Goal: Transaction & Acquisition: Purchase product/service

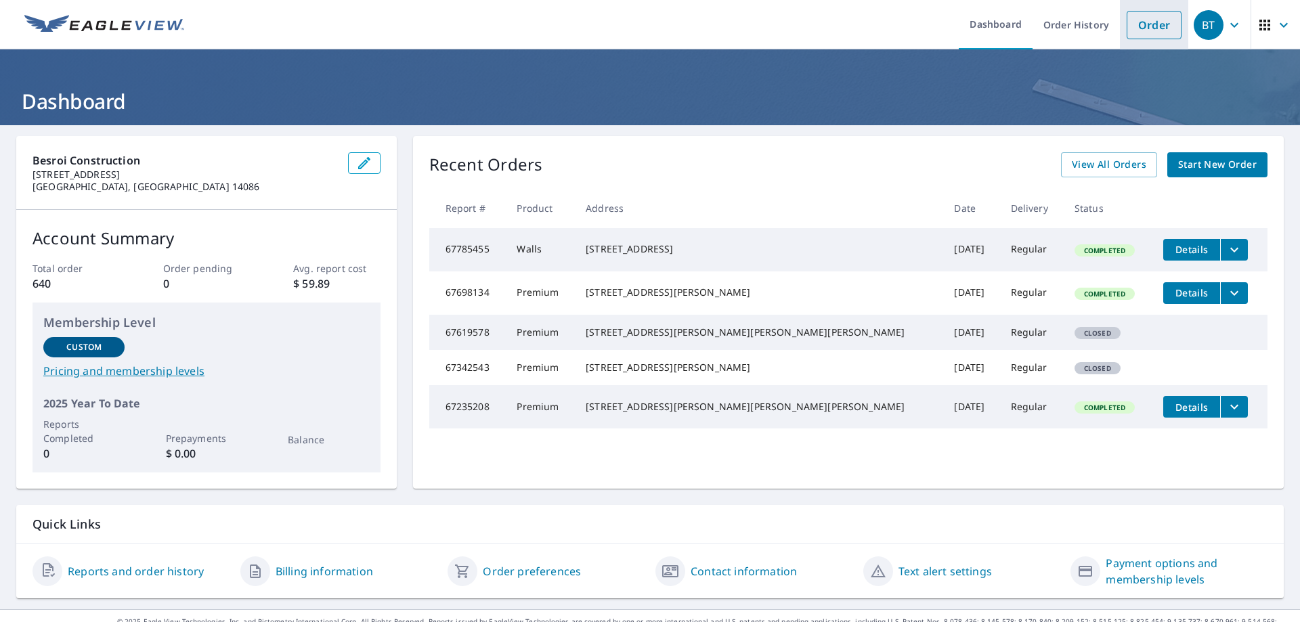
click at [1150, 29] on link "Order" at bounding box center [1154, 25] width 55 height 28
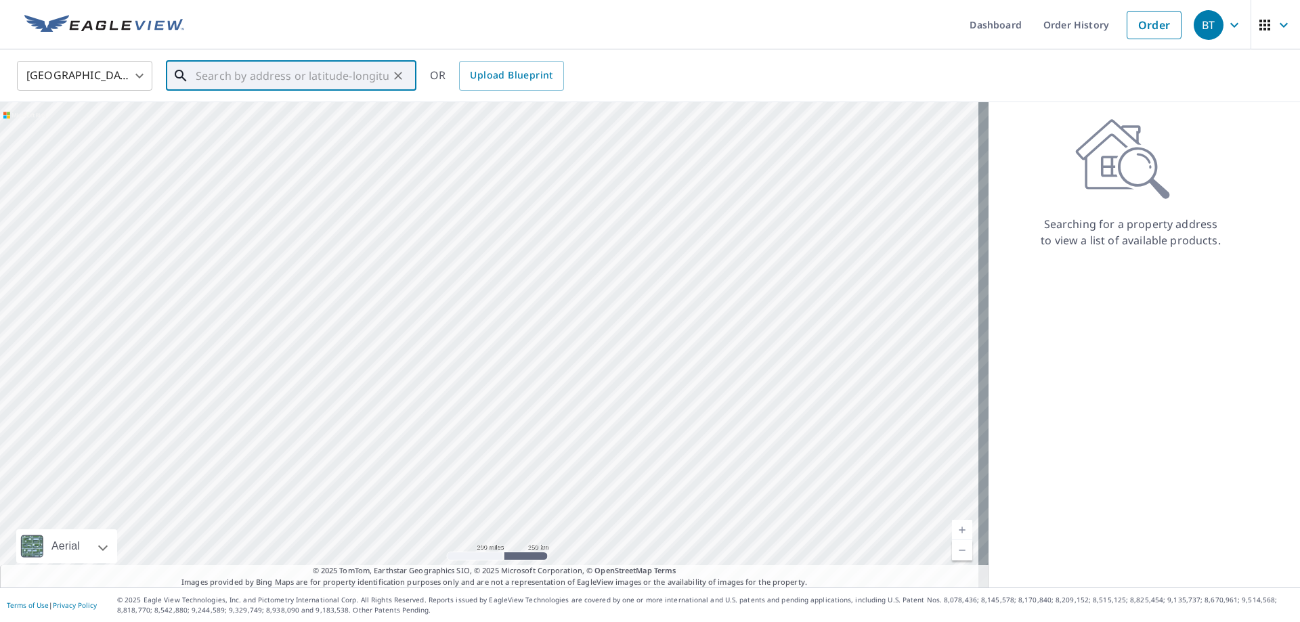
click at [263, 76] on input "text" at bounding box center [292, 76] width 193 height 38
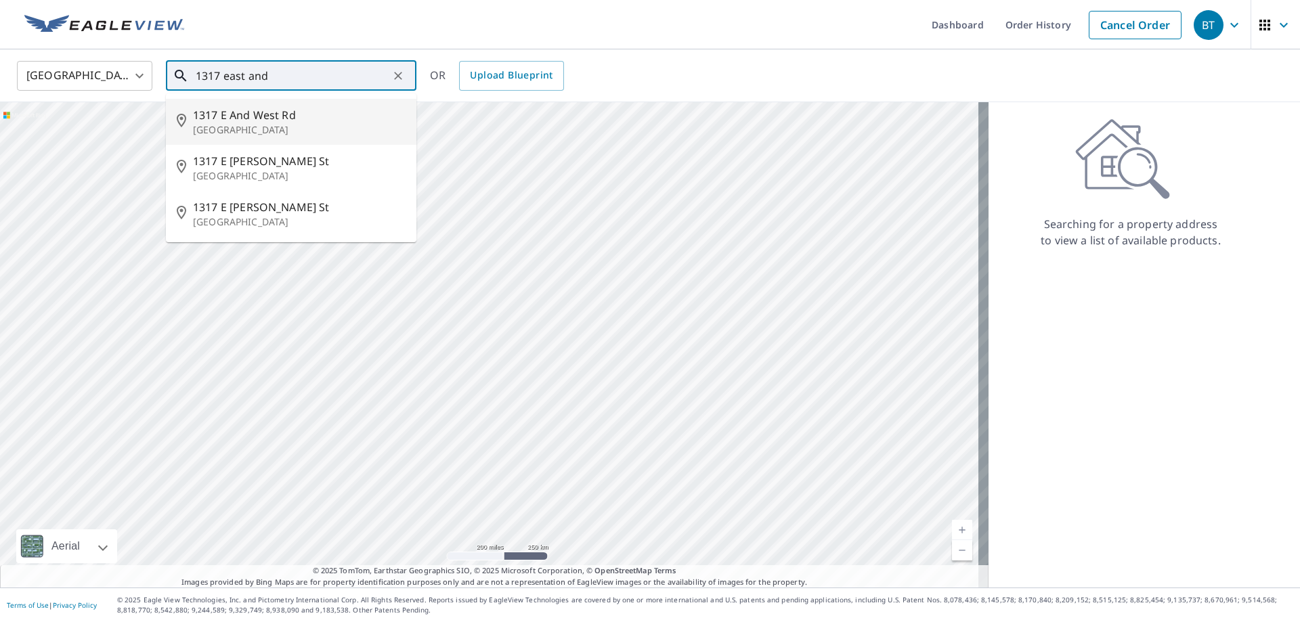
click at [262, 119] on span "1317 E And West Rd" at bounding box center [299, 115] width 213 height 16
type input "[STREET_ADDRESS]"
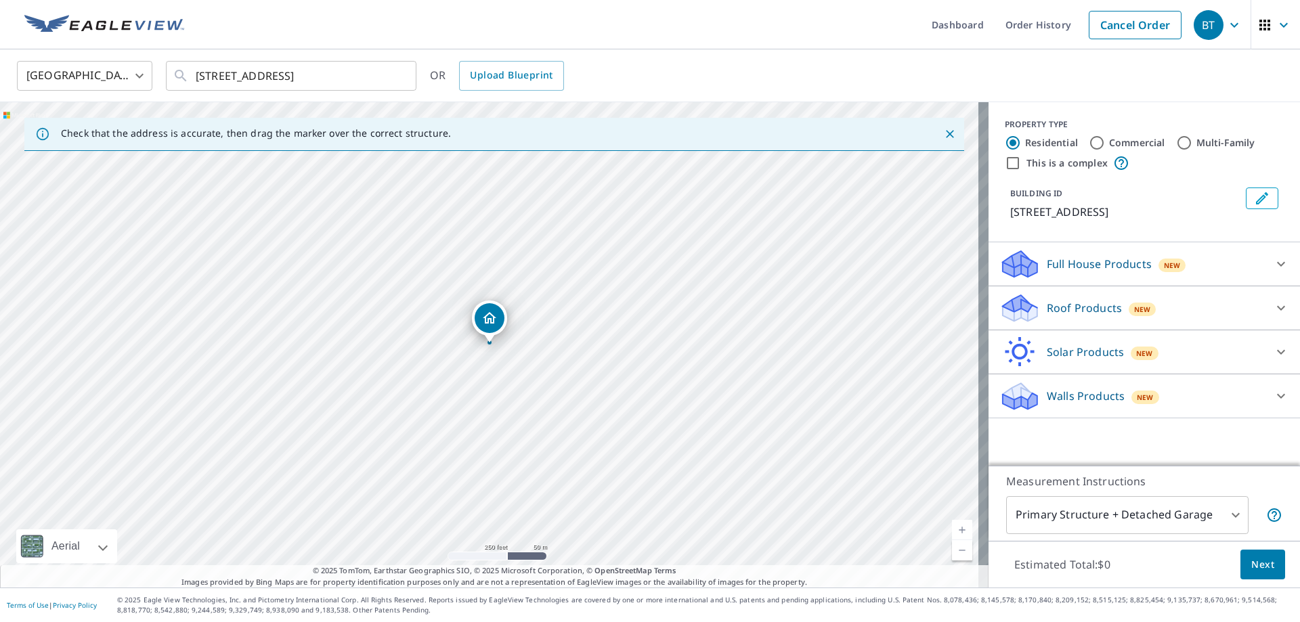
click at [1066, 298] on div "Roof Products New" at bounding box center [1131, 308] width 265 height 32
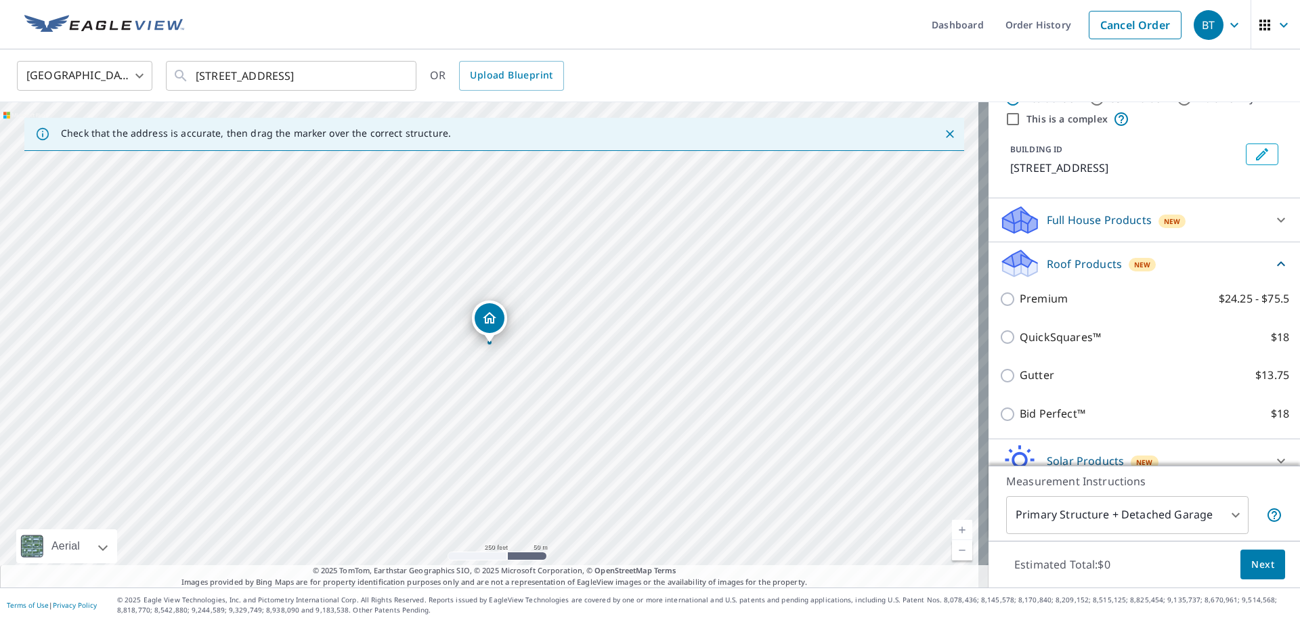
scroll to position [68, 0]
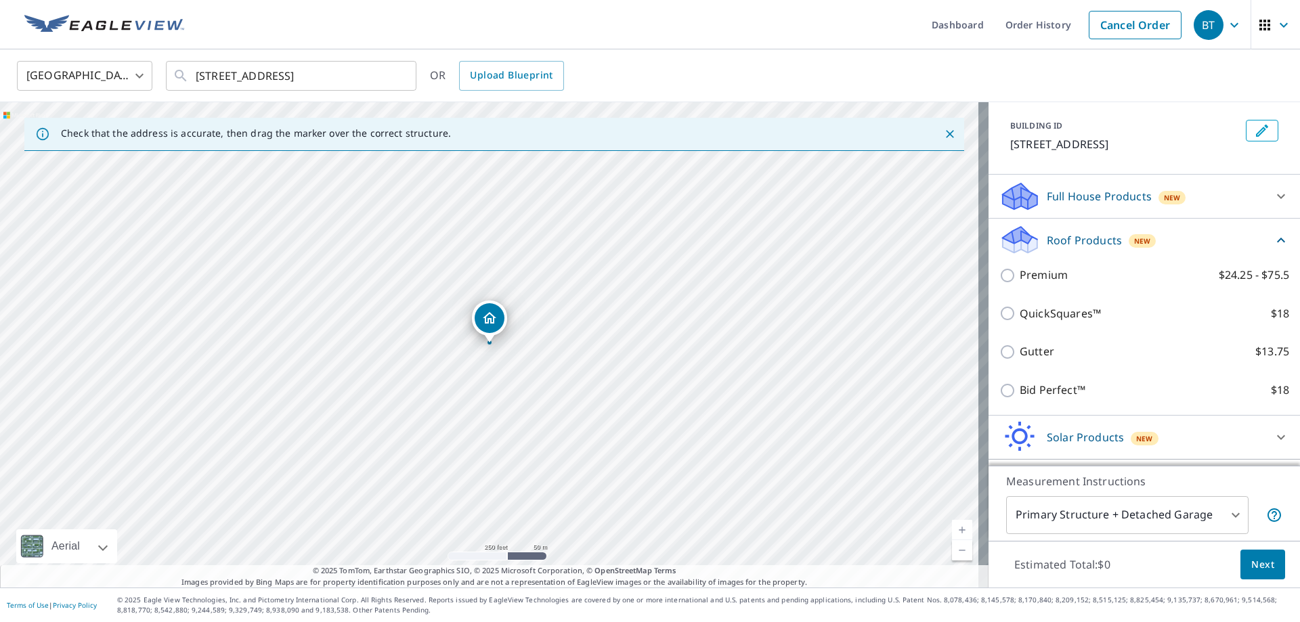
click at [1020, 277] on p "Premium" at bounding box center [1044, 275] width 48 height 17
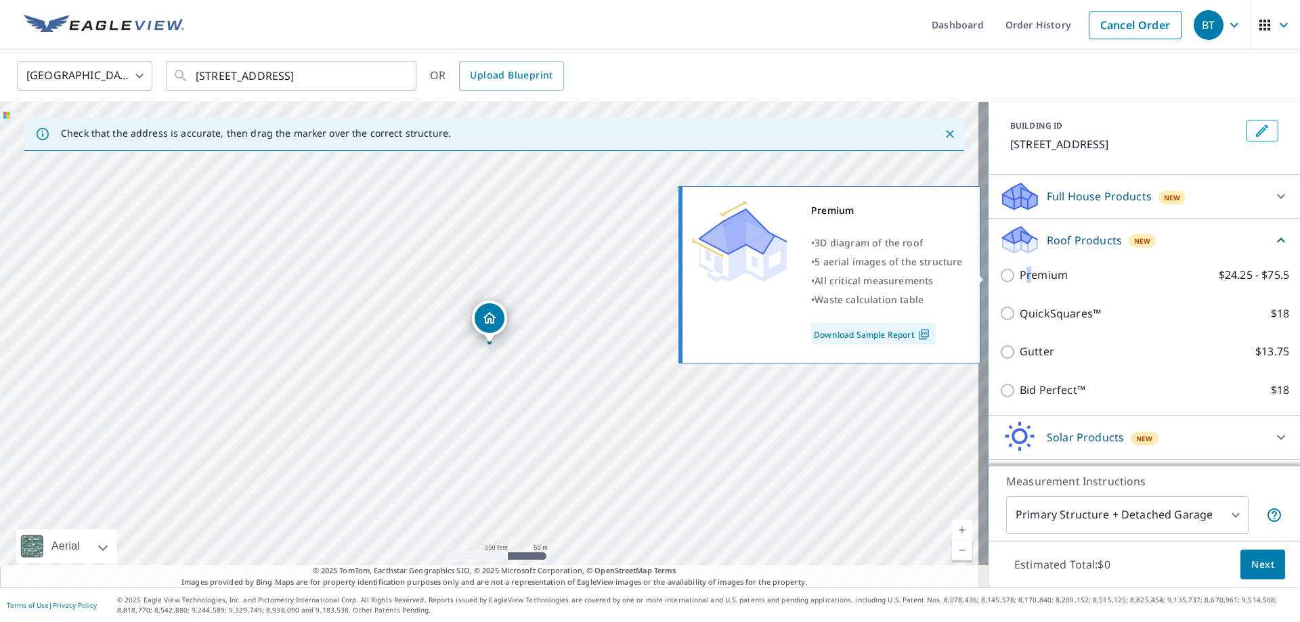
click at [999, 270] on input "Premium $24.25 - $75.5" at bounding box center [1009, 275] width 20 height 16
checkbox input "true"
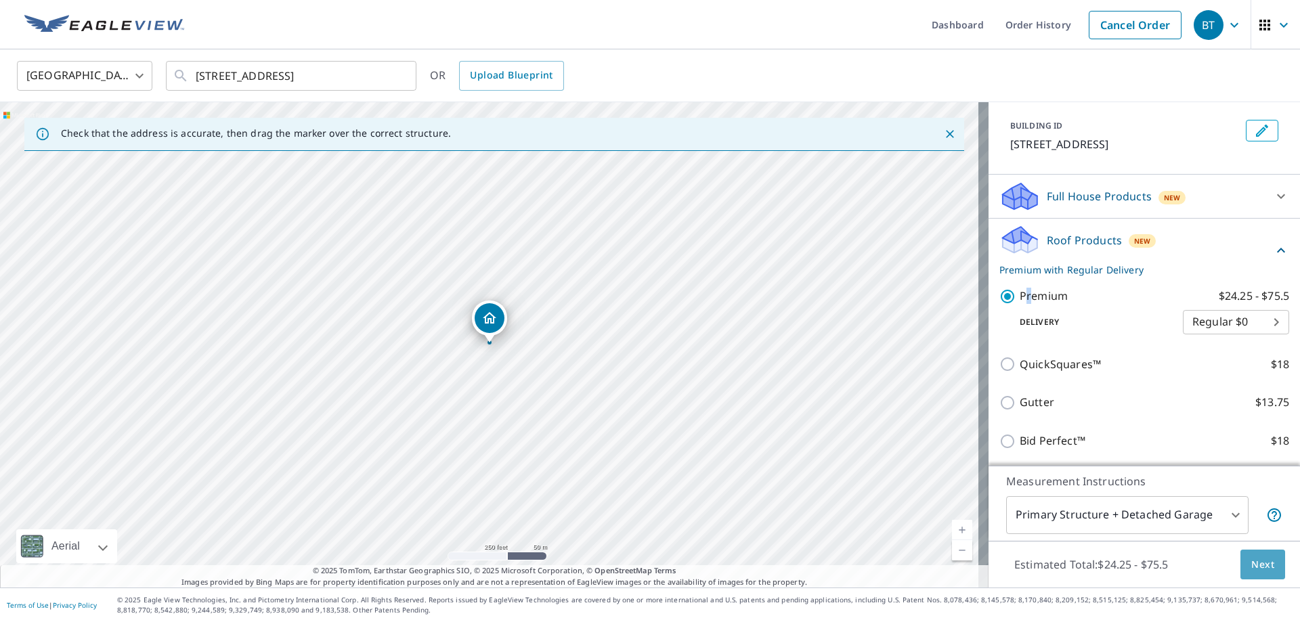
click at [1249, 573] on button "Next" at bounding box center [1262, 565] width 45 height 30
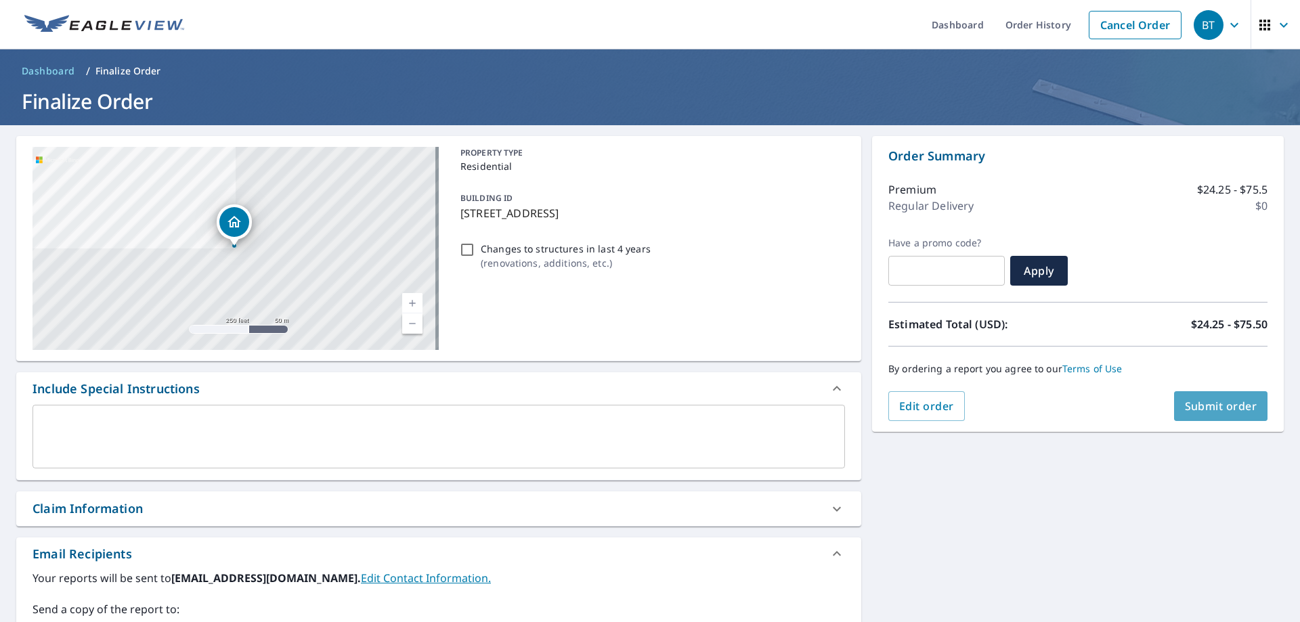
click at [1192, 403] on span "Submit order" at bounding box center [1221, 406] width 72 height 15
